Goal: Complete application form

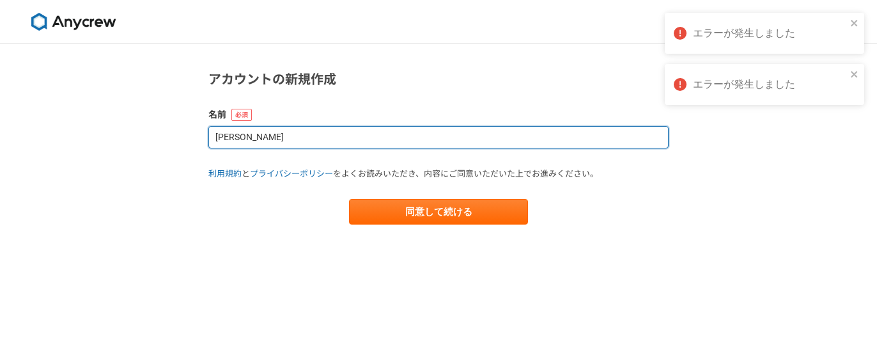
click at [352, 137] on input "Tetsuya Masunaga" at bounding box center [438, 137] width 460 height 22
drag, startPoint x: 352, startPoint y: 134, endPoint x: 348, endPoint y: 148, distance: 14.6
click at [351, 138] on input "Tetsuya Masunaga" at bounding box center [438, 137] width 460 height 22
click at [338, 145] on input "Tetsuya Masunaga" at bounding box center [438, 137] width 460 height 22
drag, startPoint x: 327, startPoint y: 134, endPoint x: 308, endPoint y: 132, distance: 19.2
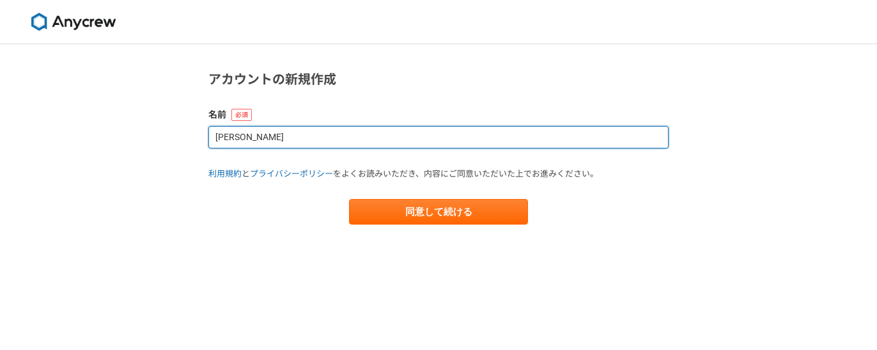
click at [308, 132] on input "Tetsuya Masunaga" at bounding box center [438, 137] width 460 height 22
drag, startPoint x: 313, startPoint y: 134, endPoint x: 209, endPoint y: 121, distance: 104.3
click at [209, 121] on div "名前 Tetsuya Masunaga" at bounding box center [438, 128] width 460 height 40
type input "TETSUYA MASUNAGA"
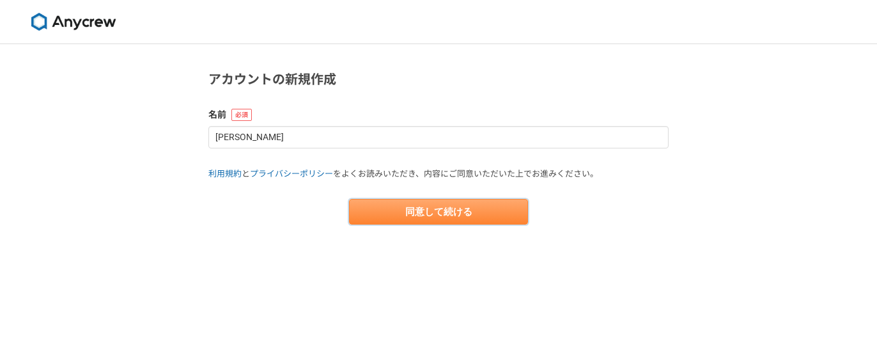
click at [406, 208] on button "同意して続ける" at bounding box center [438, 212] width 179 height 26
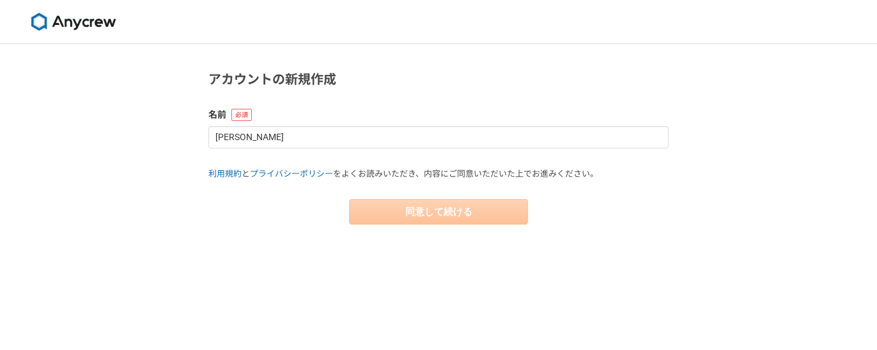
select select "13"
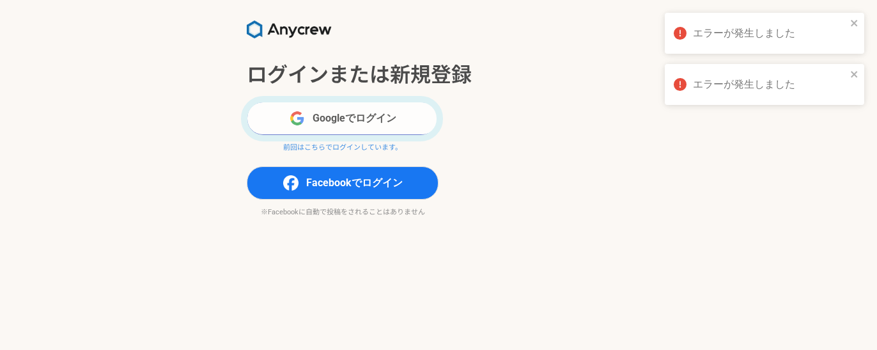
click at [352, 112] on button "Googleでログイン" at bounding box center [343, 118] width 192 height 33
click at [405, 118] on button "Googleでログイン" at bounding box center [343, 118] width 192 height 33
click at [399, 113] on button "Googleでログイン" at bounding box center [343, 118] width 192 height 33
